Goal: Book appointment/travel/reservation

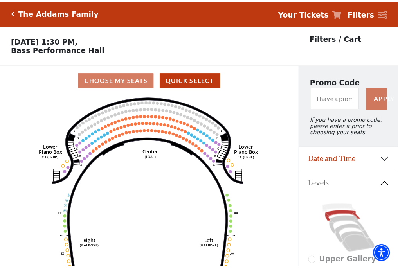
scroll to position [36, 0]
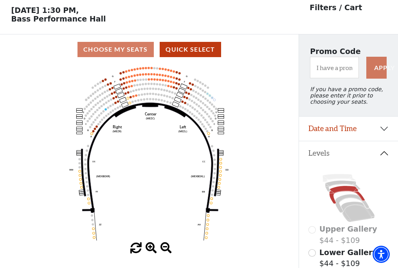
scroll to position [36, 0]
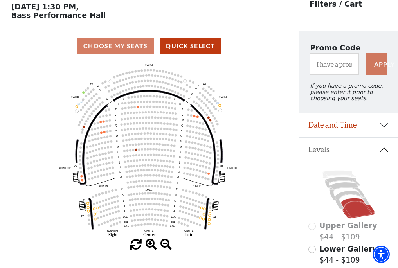
scroll to position [36, 0]
